Goal: Information Seeking & Learning: Check status

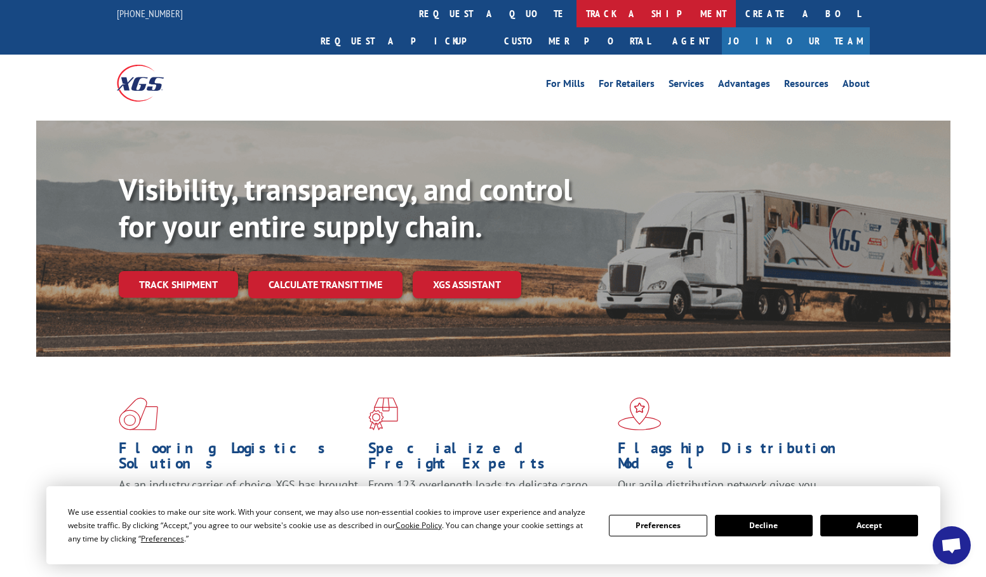
click at [577, 10] on link "track a shipment" at bounding box center [656, 13] width 159 height 27
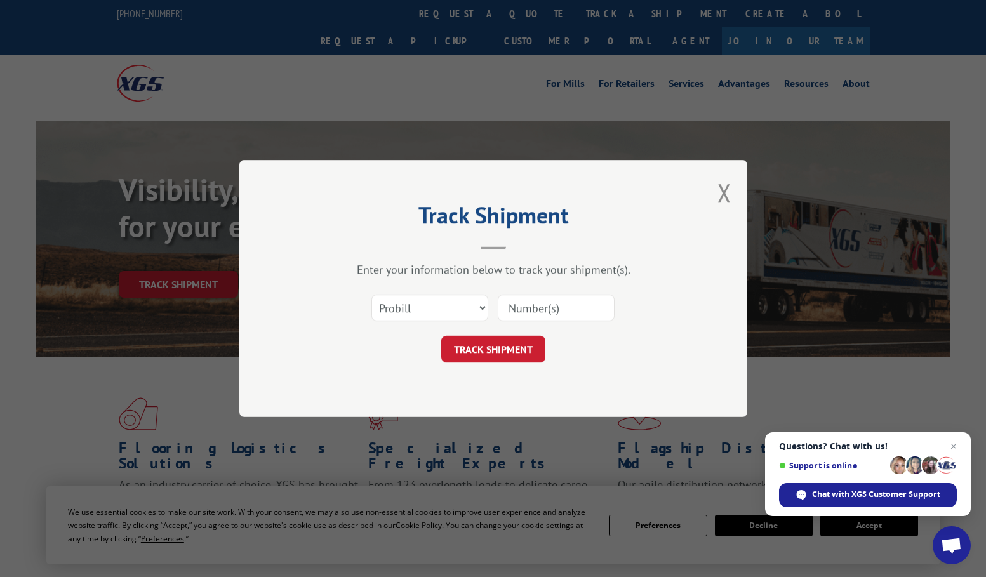
click at [542, 303] on input at bounding box center [556, 308] width 117 height 27
type input "1491378"
click at [510, 347] on button "TRACK SHIPMENT" at bounding box center [493, 349] width 104 height 27
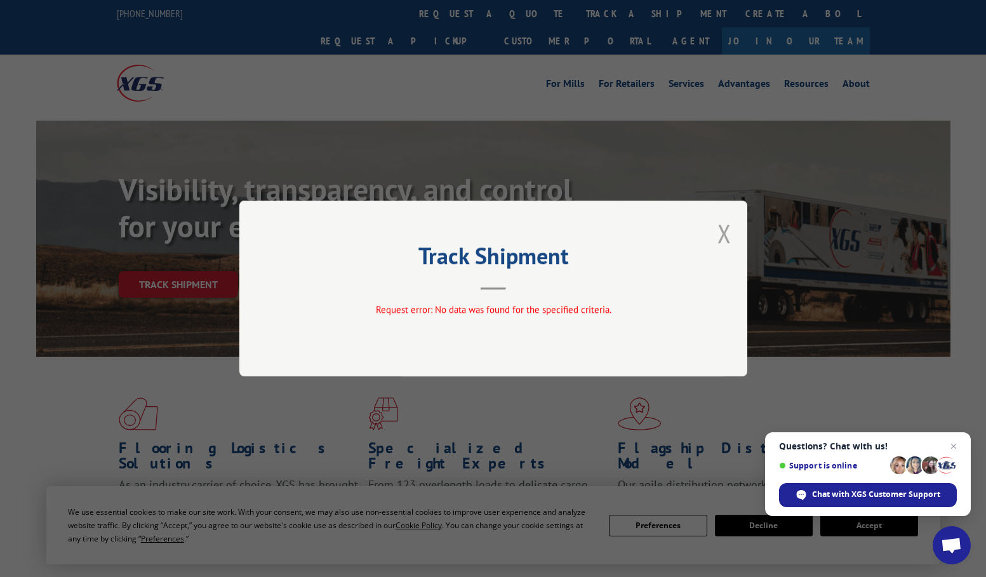
click at [730, 226] on button "Close modal" at bounding box center [725, 234] width 14 height 34
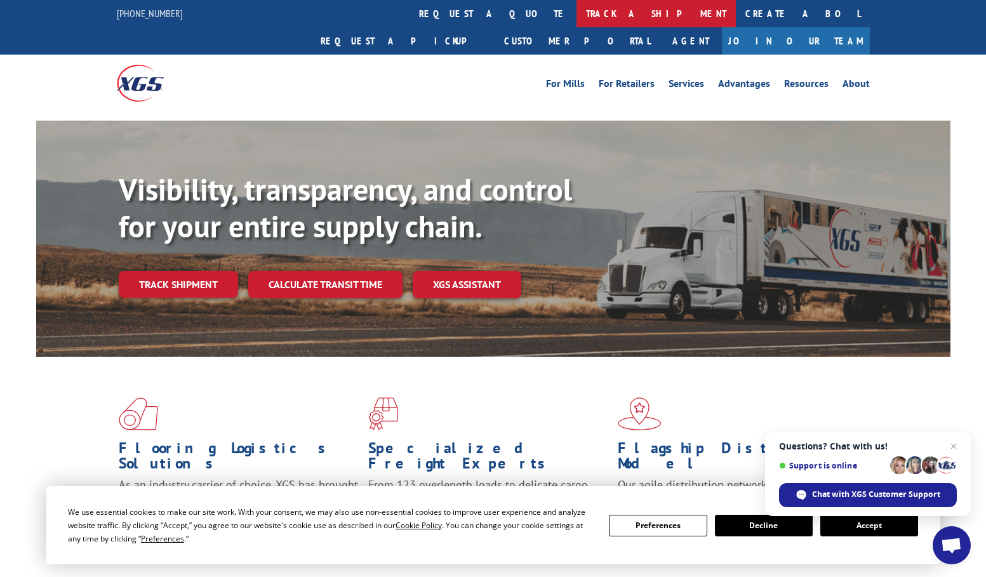
click at [577, 15] on link "track a shipment" at bounding box center [656, 13] width 159 height 27
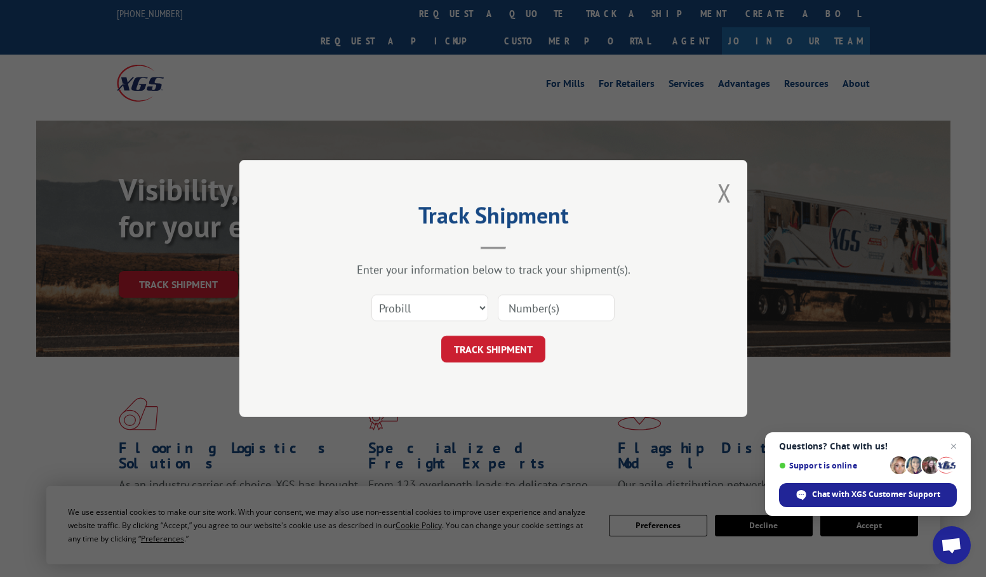
click at [530, 309] on input at bounding box center [556, 308] width 117 height 27
type input "17478008"
click at [504, 347] on button "TRACK SHIPMENT" at bounding box center [493, 349] width 104 height 27
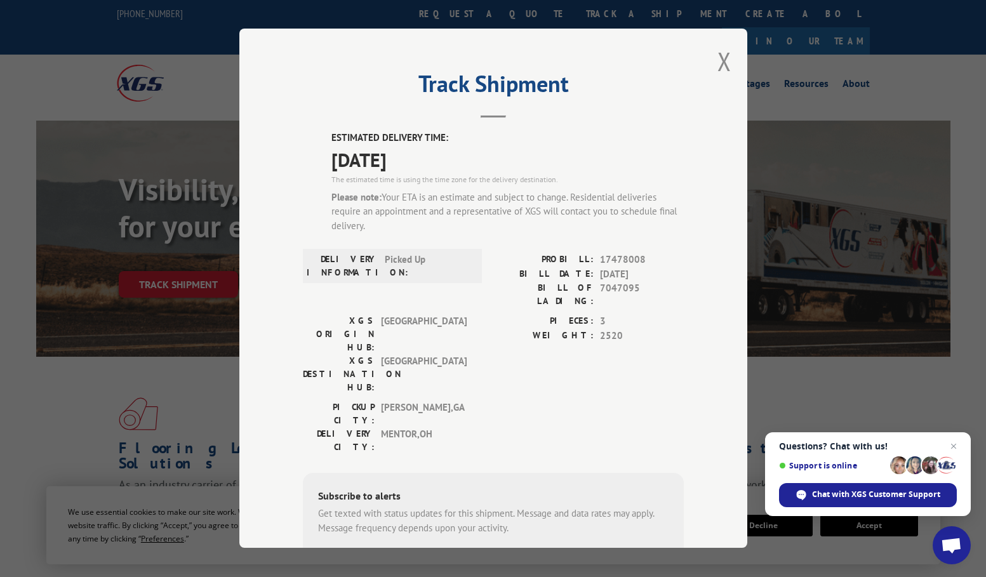
click at [726, 66] on div "Track Shipment ESTIMATED DELIVERY TIME: [DATE] The estimated time is using the …" at bounding box center [493, 288] width 508 height 519
click at [718, 59] on button "Close modal" at bounding box center [725, 61] width 14 height 34
